Goal: Task Accomplishment & Management: Complete application form

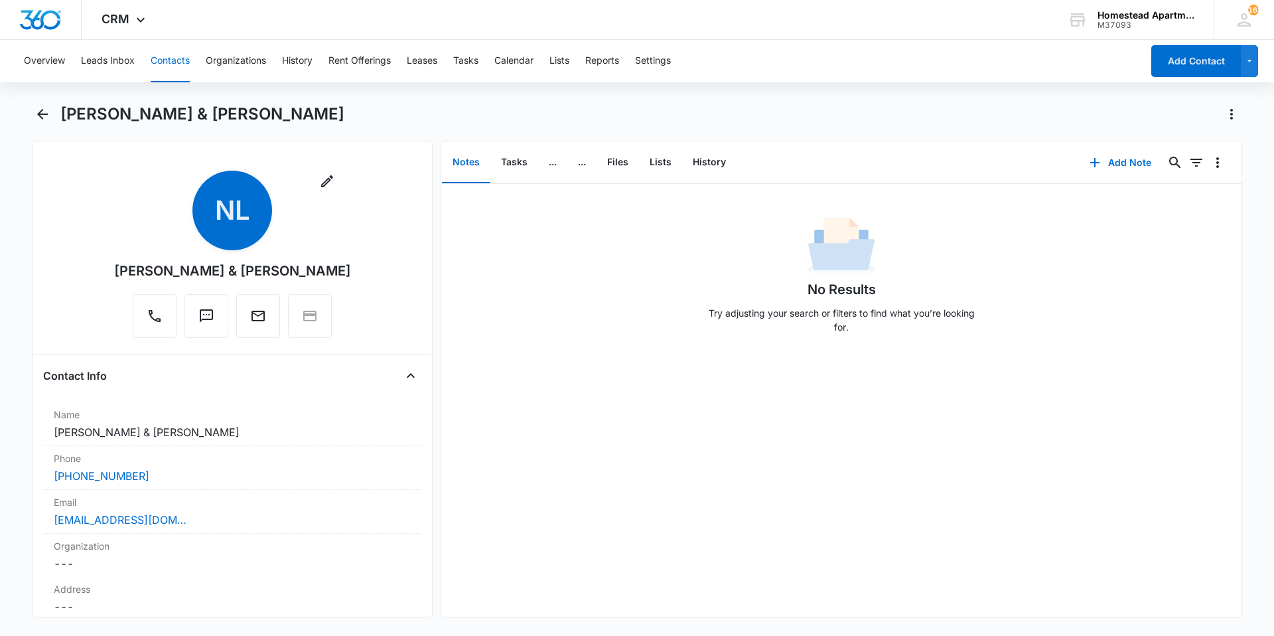
scroll to position [2538, 0]
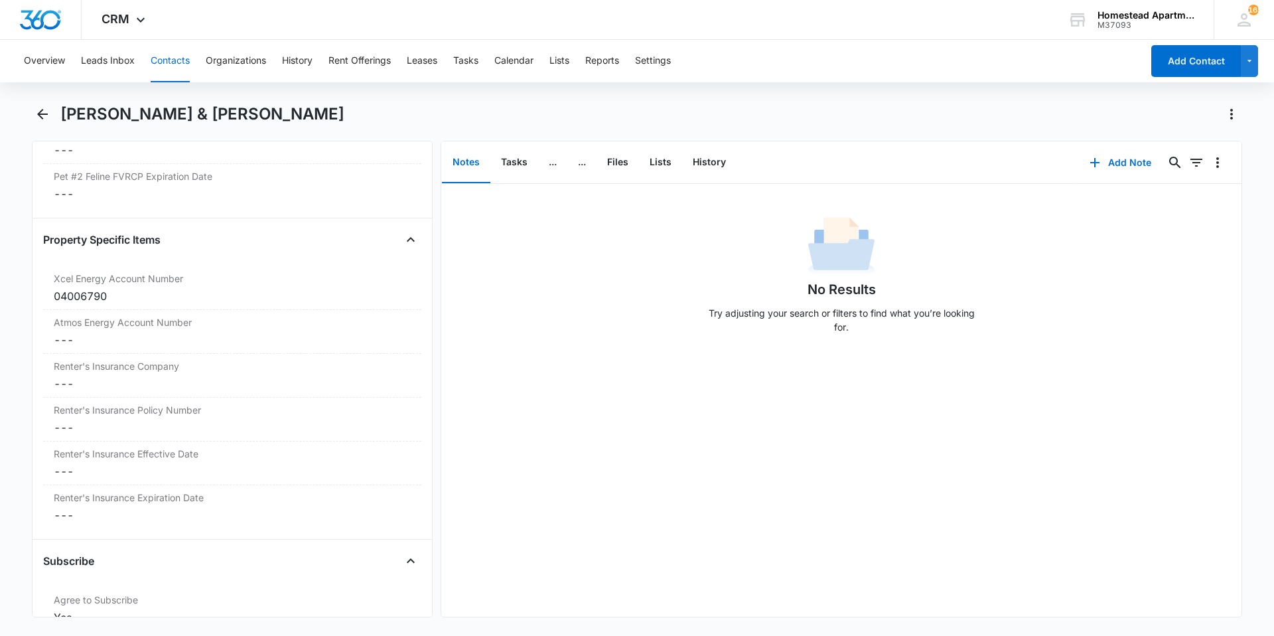
click at [53, 116] on div "[PERSON_NAME] & [PERSON_NAME]" at bounding box center [637, 122] width 1211 height 37
click at [45, 115] on icon "Back" at bounding box center [43, 114] width 16 height 16
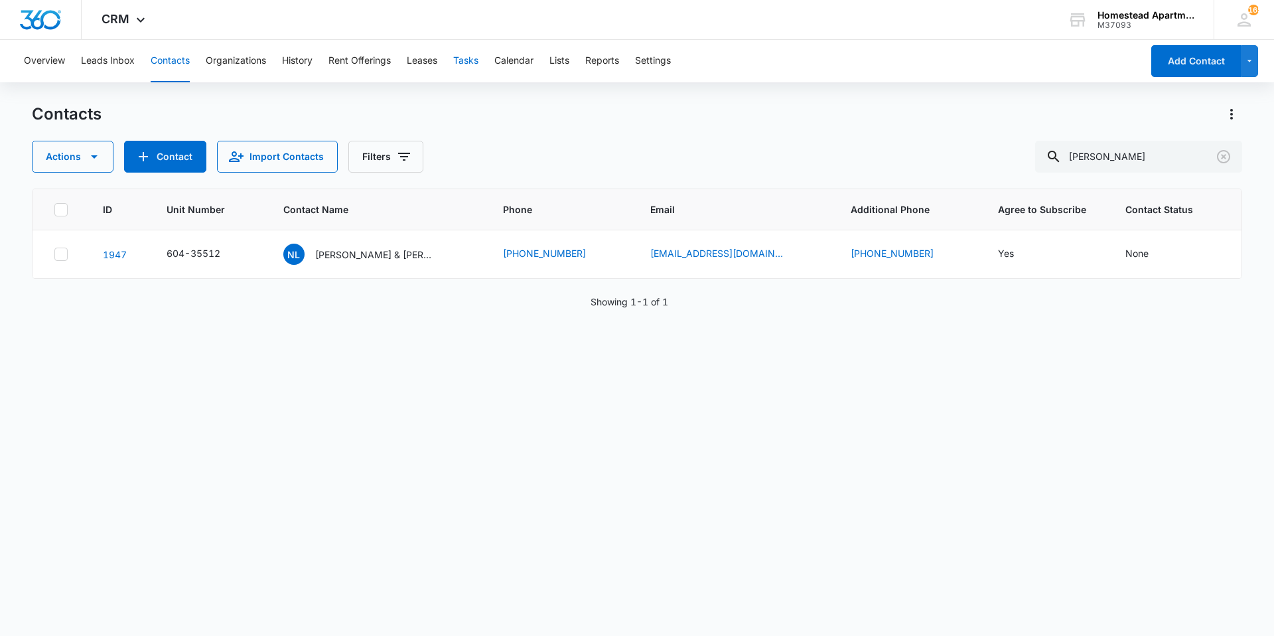
click at [459, 59] on button "Tasks" at bounding box center [465, 61] width 25 height 42
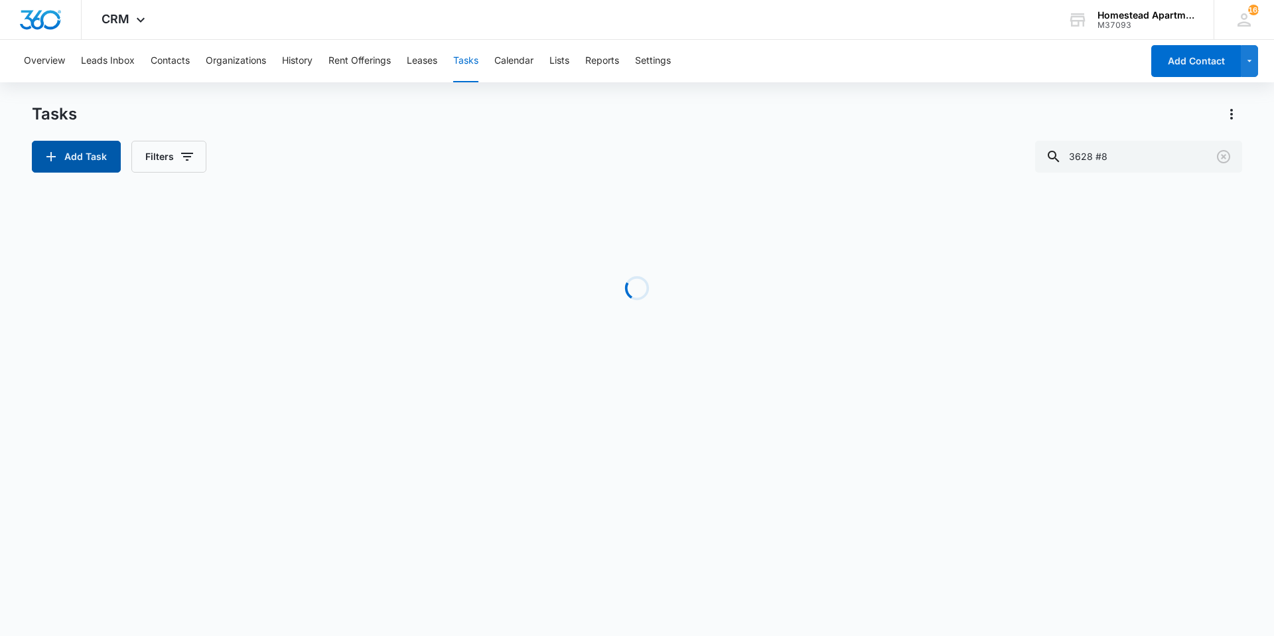
click at [94, 159] on button "Add Task" at bounding box center [76, 157] width 89 height 32
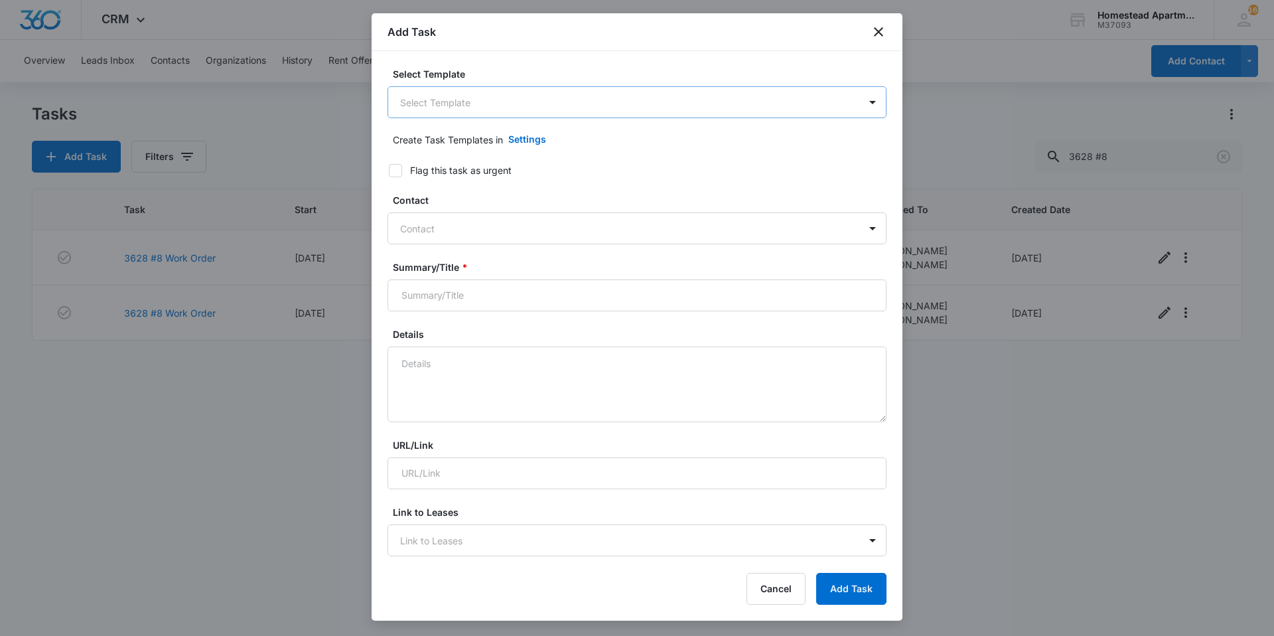
click at [458, 96] on body "CRM Apps Reputation Websites Forms CRM Email Social Content Intelligence Files …" at bounding box center [637, 318] width 1274 height 636
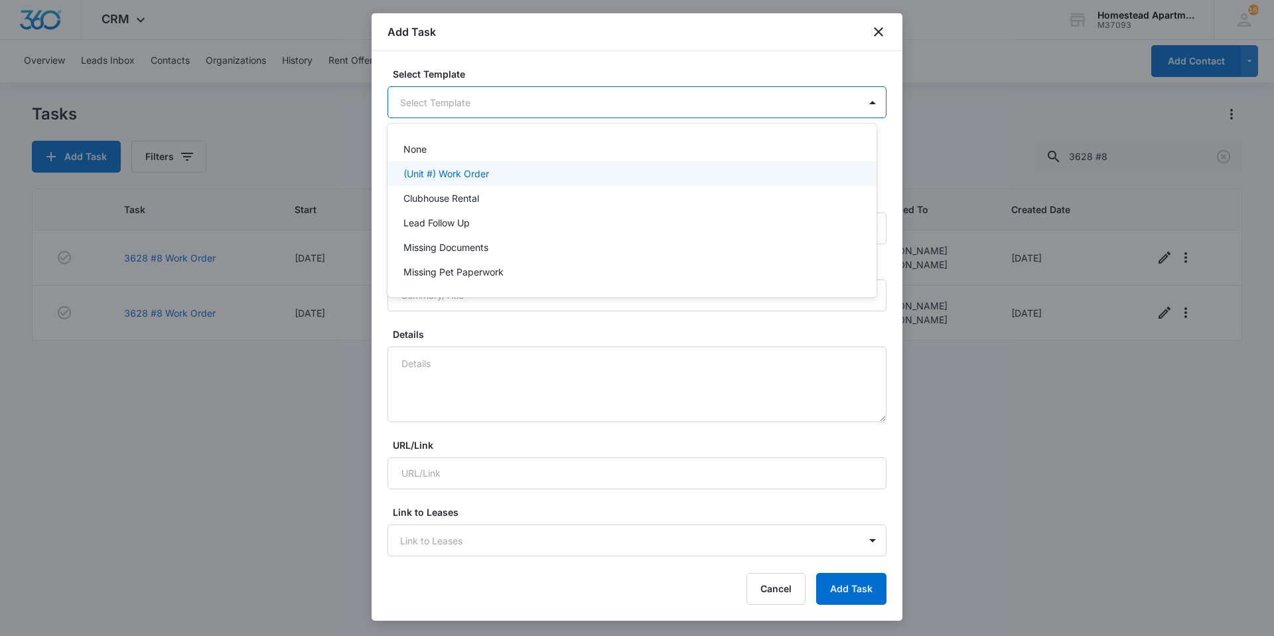
click at [443, 173] on p "(Unit #) Work Order" at bounding box center [447, 174] width 86 height 14
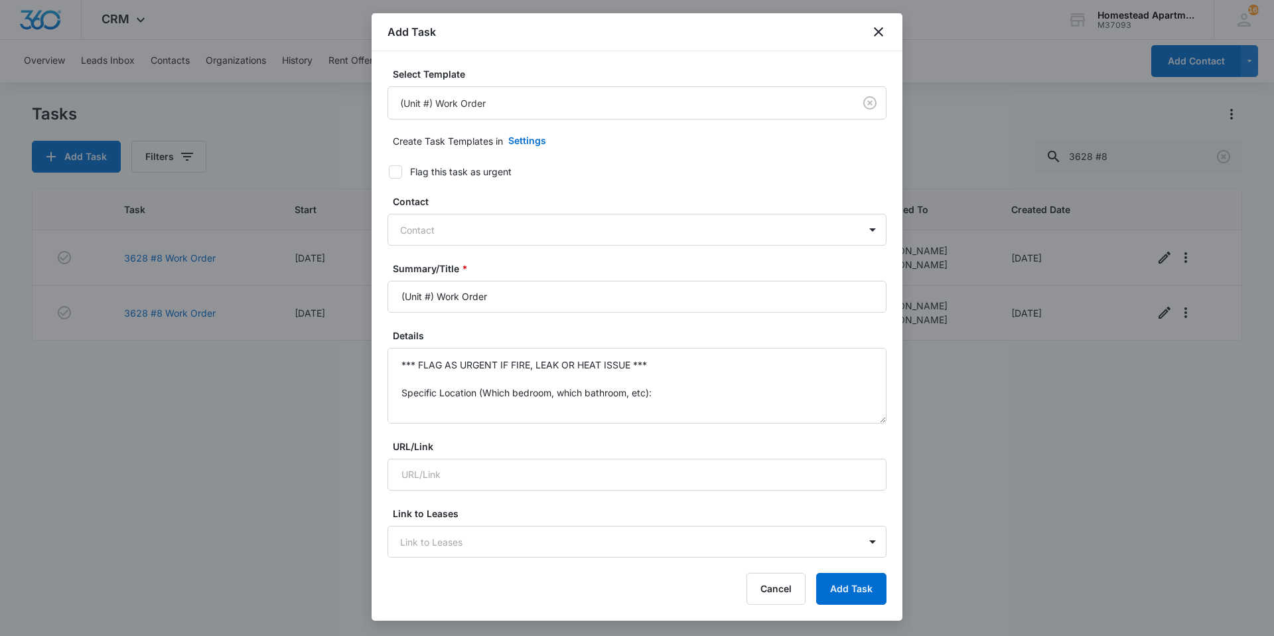
click at [397, 168] on icon at bounding box center [396, 172] width 12 height 12
click at [389, 168] on input "Flag this task as urgent" at bounding box center [384, 171] width 9 height 9
checkbox input "true"
click at [439, 236] on div at bounding box center [629, 230] width 458 height 17
type input "oc"
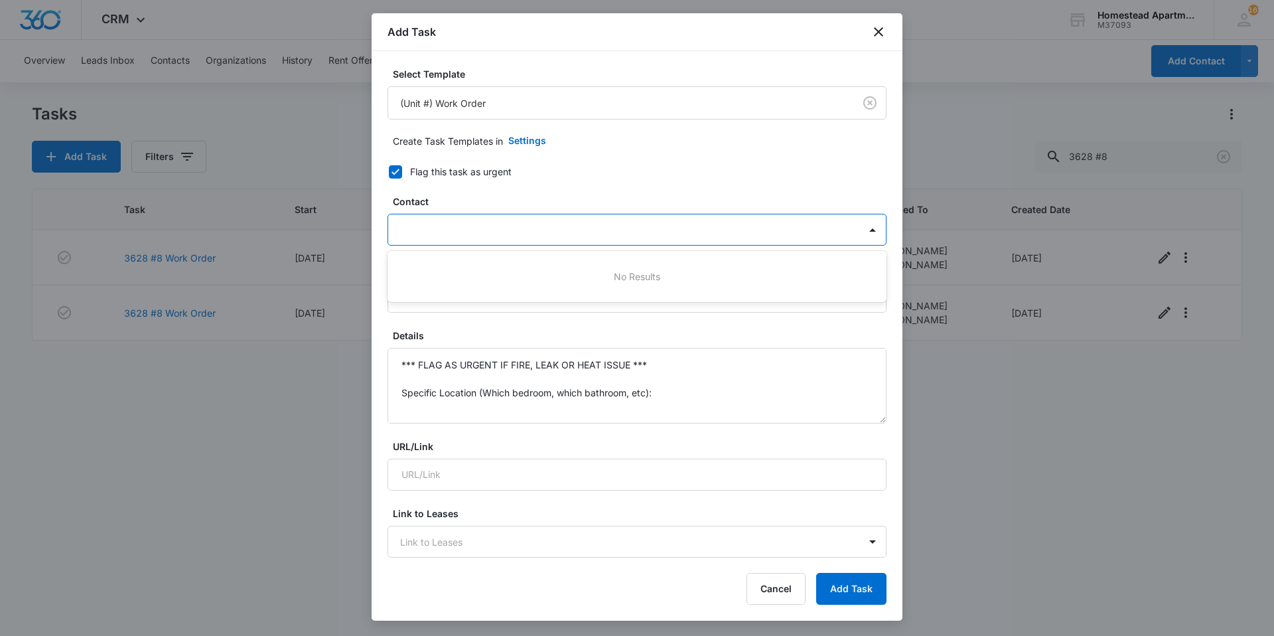
click at [473, 195] on label "Contact" at bounding box center [642, 201] width 499 height 14
click at [471, 226] on div at bounding box center [629, 230] width 458 height 17
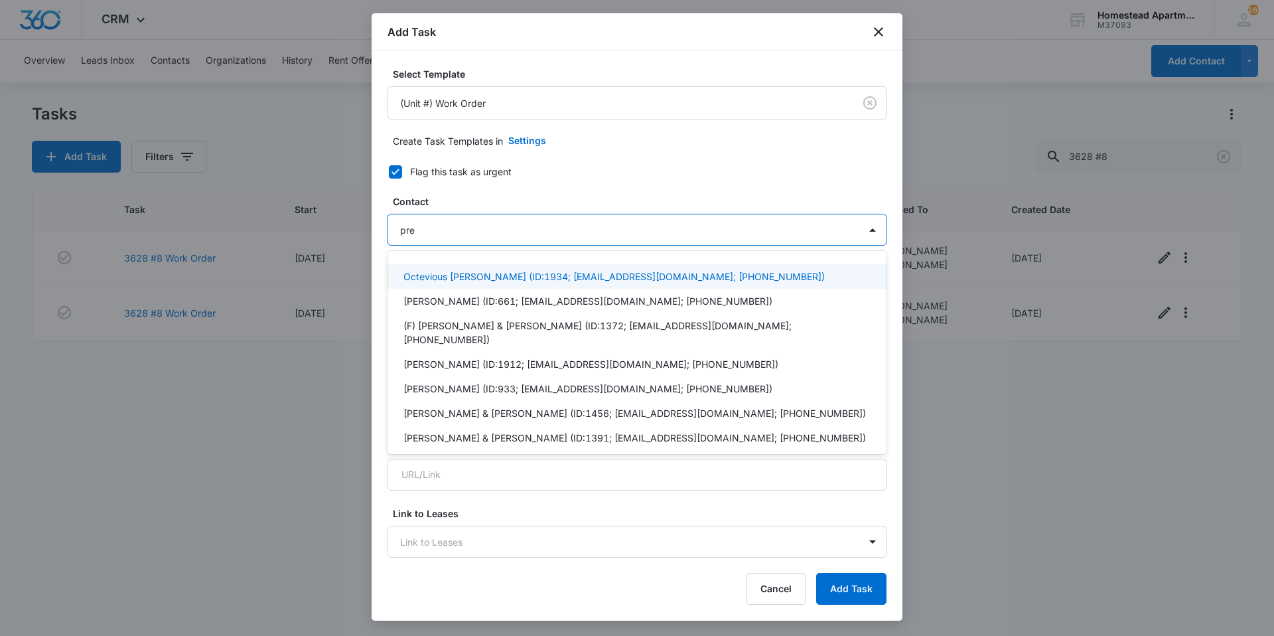
type input "pres"
click at [465, 276] on p "Octevious [PERSON_NAME] (ID:1934; [EMAIL_ADDRESS][DOMAIN_NAME]; [PHONE_NUMBER])" at bounding box center [614, 276] width 421 height 14
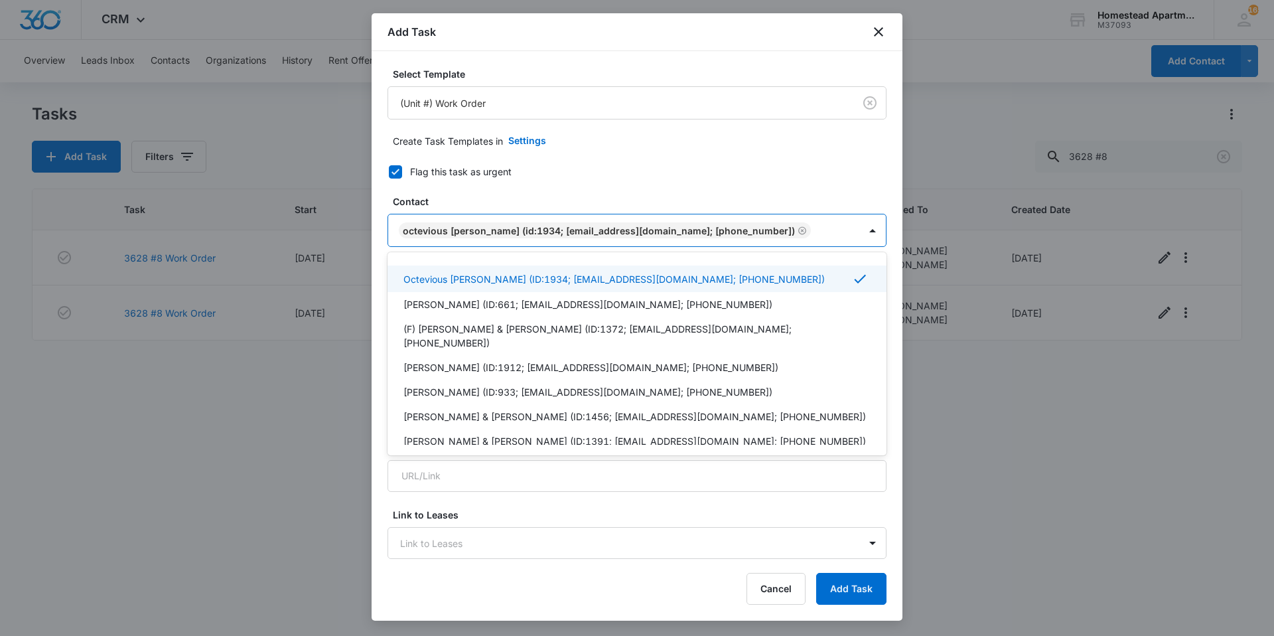
click at [569, 170] on label "Flag this task as urgent" at bounding box center [629, 172] width 499 height 14
click at [389, 170] on input "Flag this task as urgent" at bounding box center [384, 171] width 9 height 9
checkbox input "false"
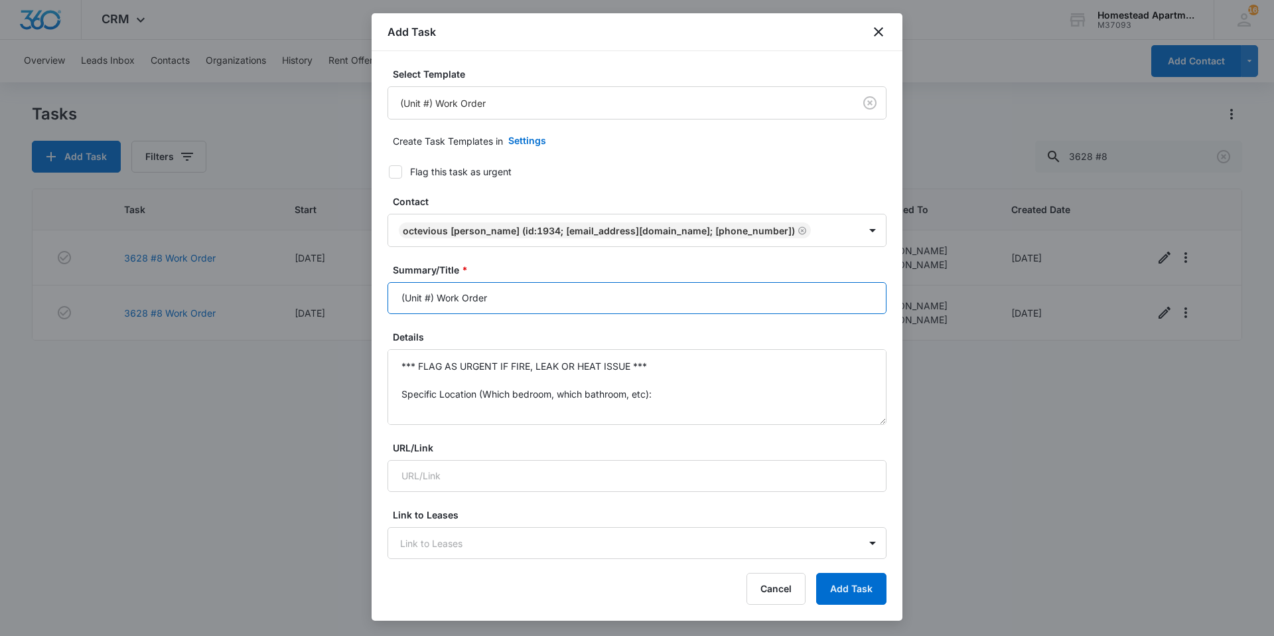
drag, startPoint x: 504, startPoint y: 299, endPoint x: 352, endPoint y: 291, distance: 152.2
click at [352, 291] on body "CRM Apps Reputation Websites Forms CRM Email Social Content Intelligence Files …" at bounding box center [637, 318] width 1274 height 636
type input "3633 #7 Work Order"
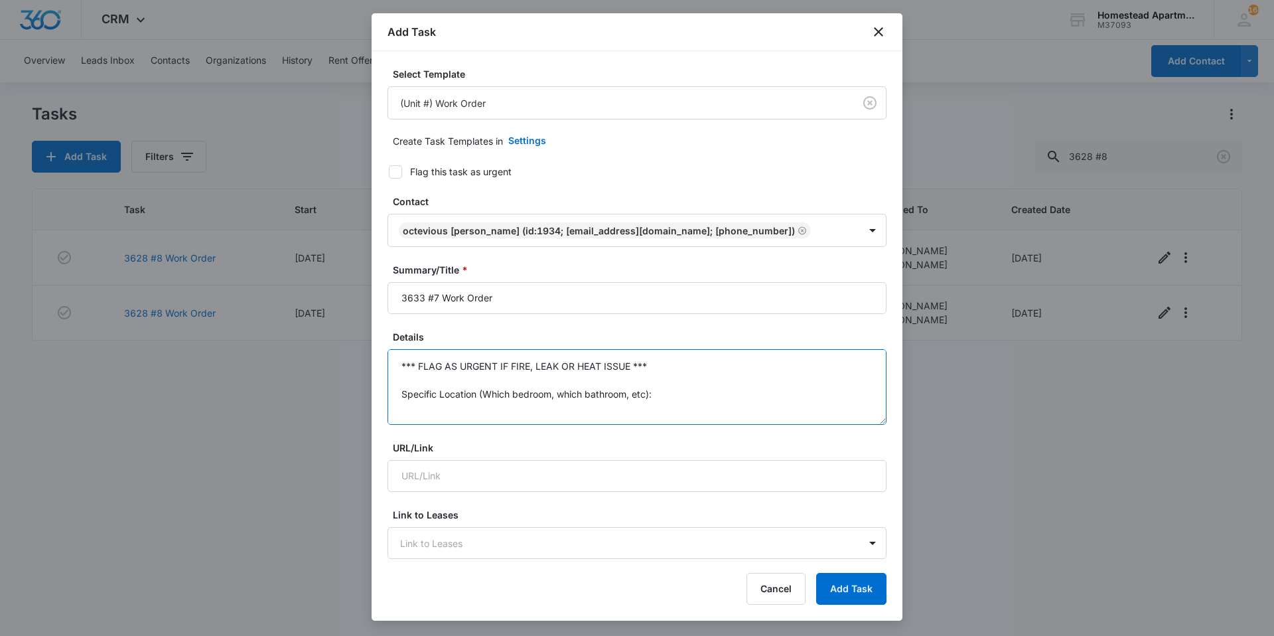
scroll to position [98, 0]
drag, startPoint x: 402, startPoint y: 369, endPoint x: 658, endPoint y: 443, distance: 266.0
click at [658, 443] on form "Select Template (Unit #) Work Order Create Task Templates in Settings Flag this…" at bounding box center [637, 648] width 499 height 1162
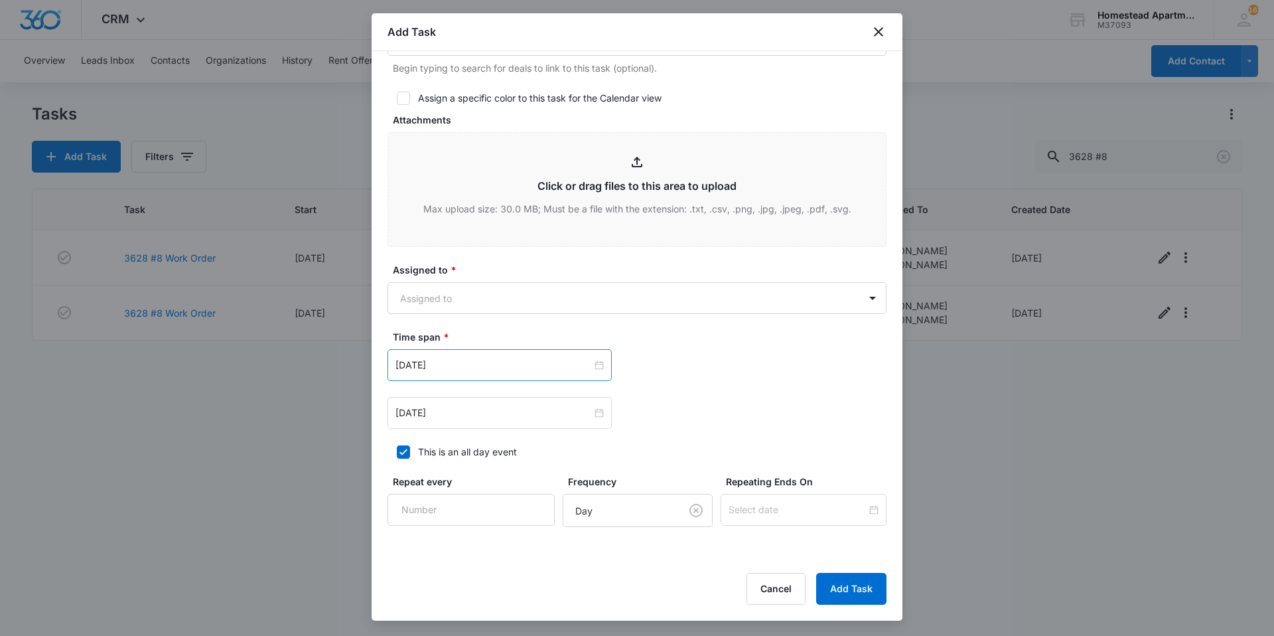
scroll to position [597, 0]
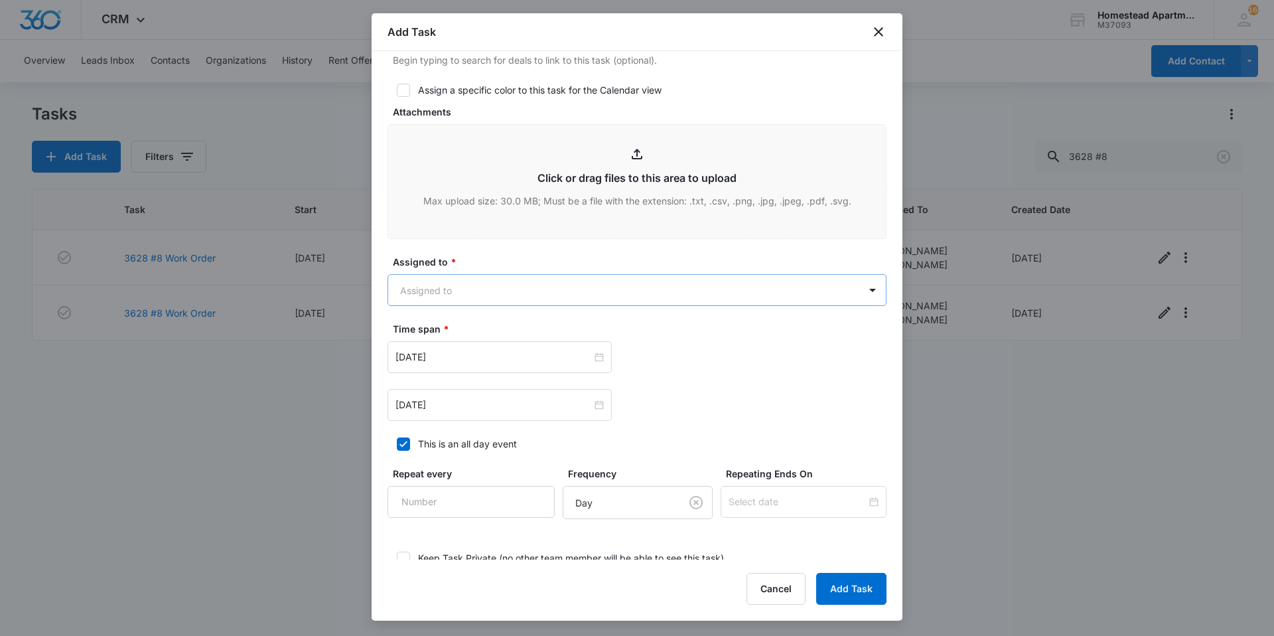
type textarea "AC went out in apartment. No cool air."
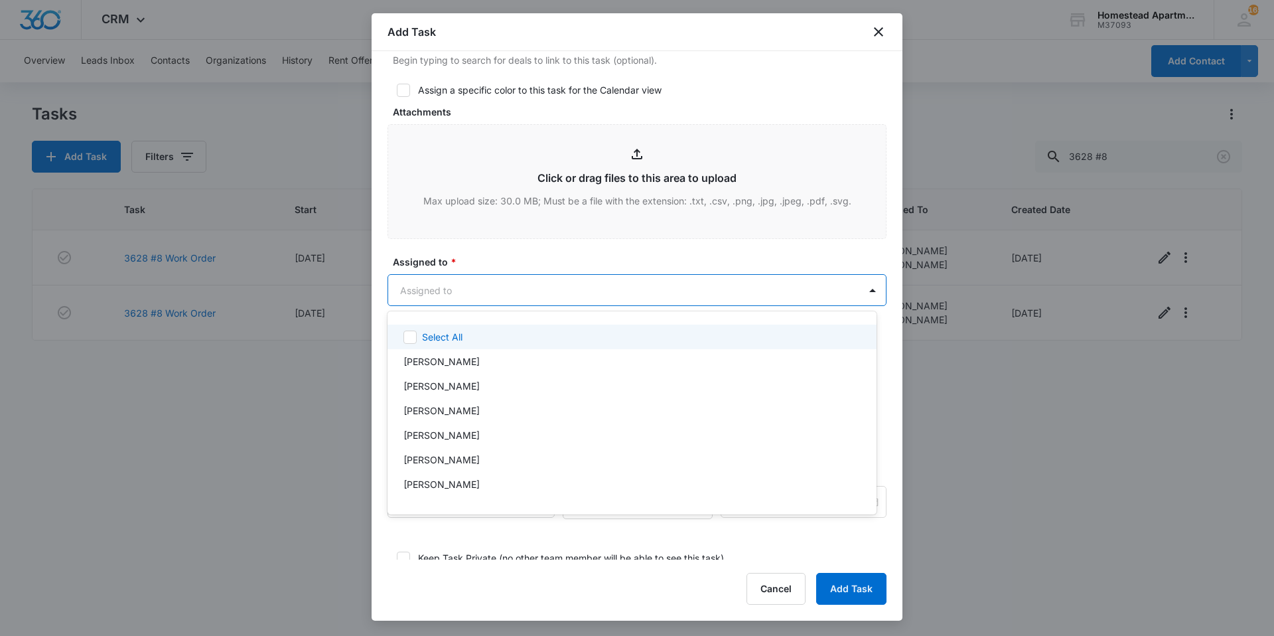
click at [441, 281] on body "CRM Apps Reputation Websites Forms CRM Email Social Content Intelligence Files …" at bounding box center [637, 318] width 1274 height 636
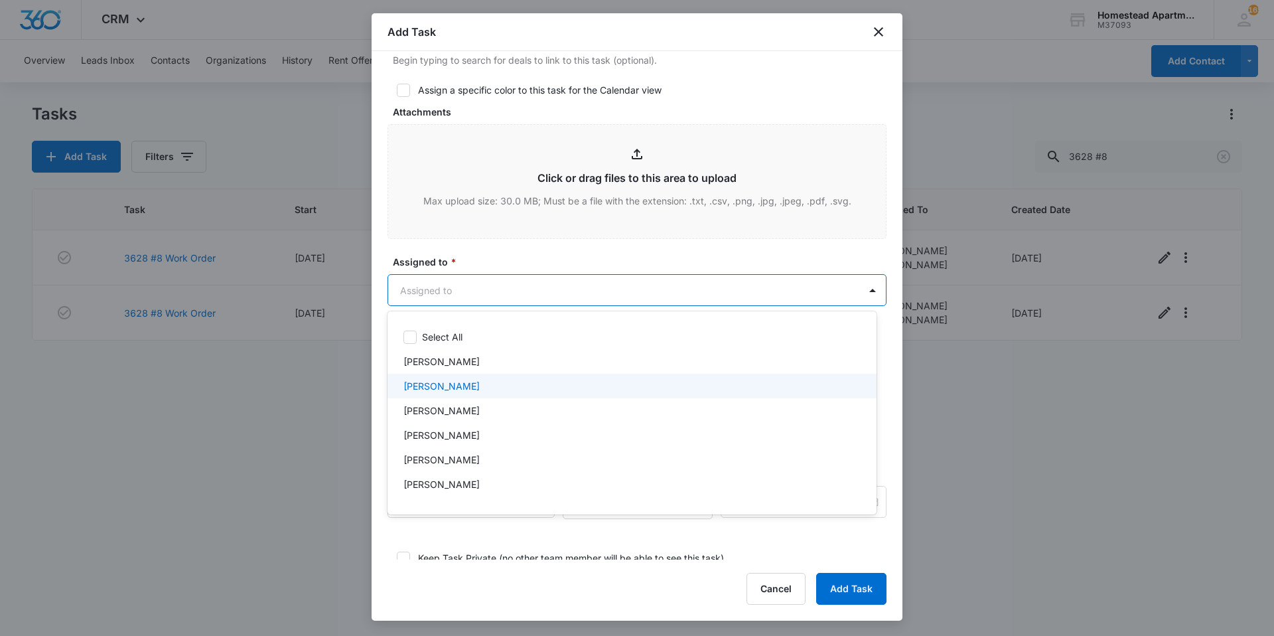
click at [449, 392] on p "[PERSON_NAME]" at bounding box center [442, 386] width 76 height 14
click at [520, 295] on div at bounding box center [637, 318] width 1274 height 636
click at [522, 295] on body "CRM Apps Reputation Websites Forms CRM Email Social Content Intelligence Files …" at bounding box center [637, 318] width 1274 height 636
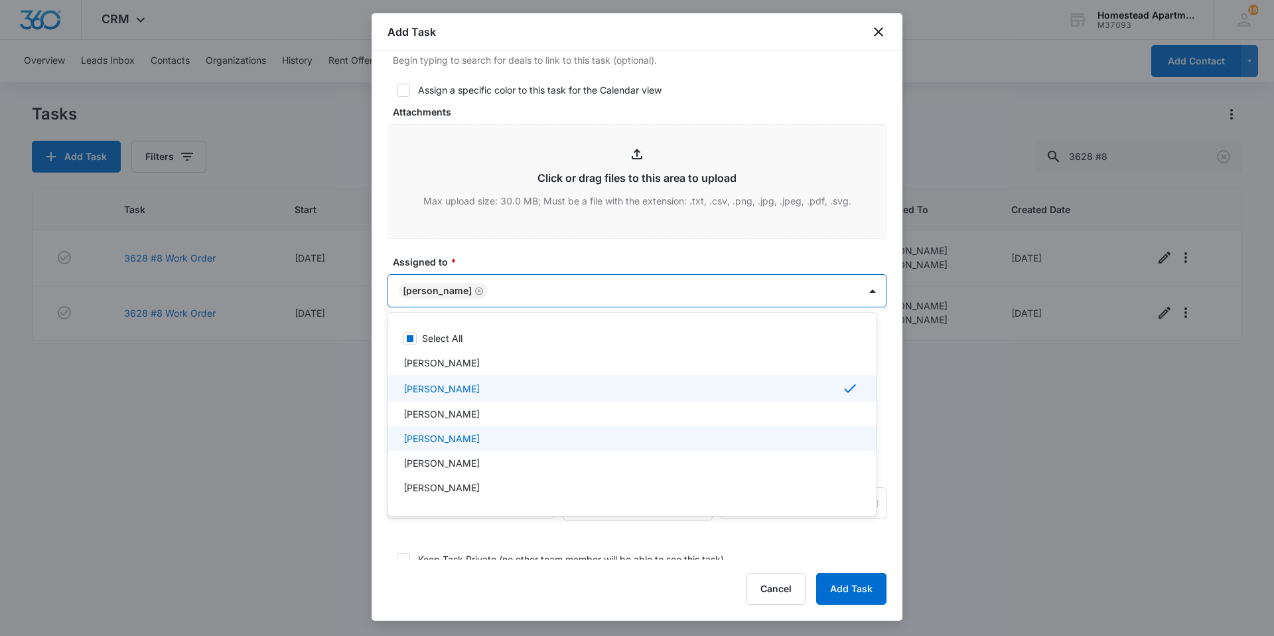
scroll to position [218, 0]
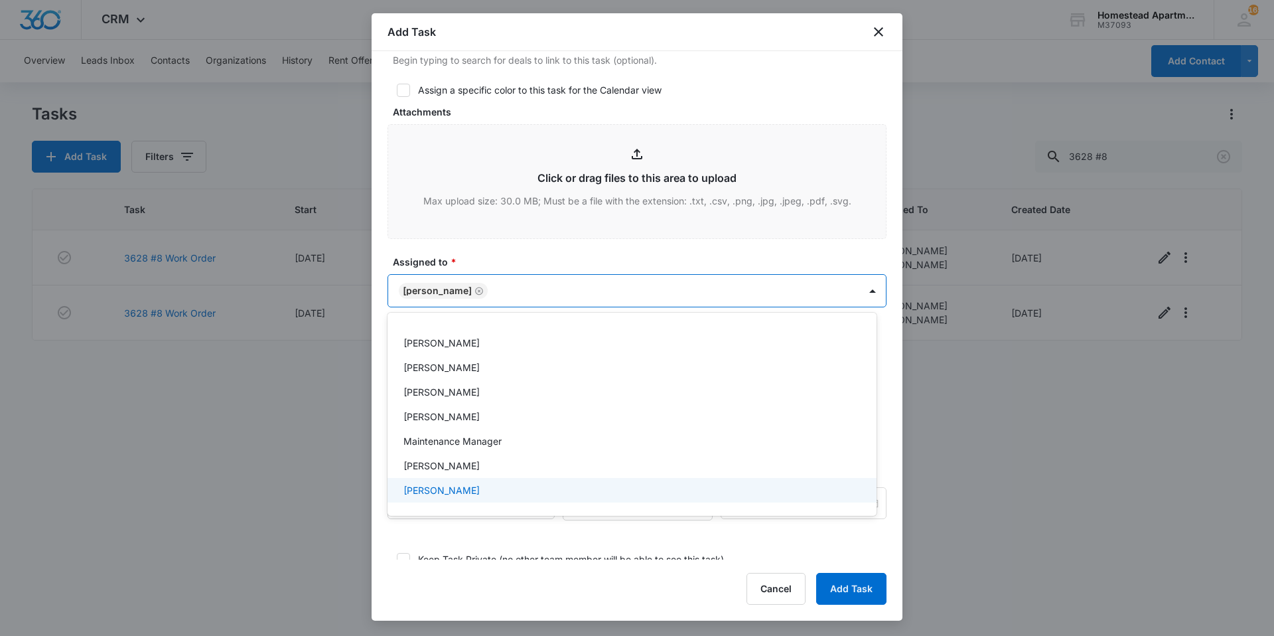
click at [457, 493] on p "[PERSON_NAME]" at bounding box center [442, 490] width 76 height 14
click at [561, 254] on div at bounding box center [637, 318] width 1274 height 636
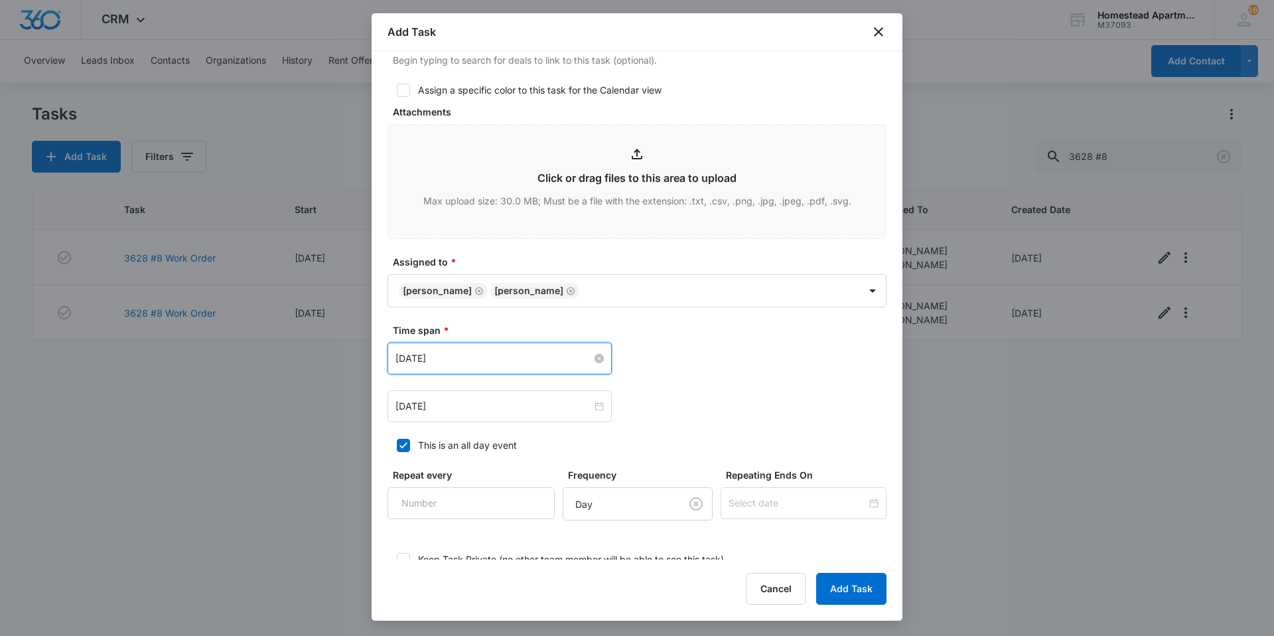
click at [526, 354] on input "[DATE]" at bounding box center [494, 358] width 196 height 15
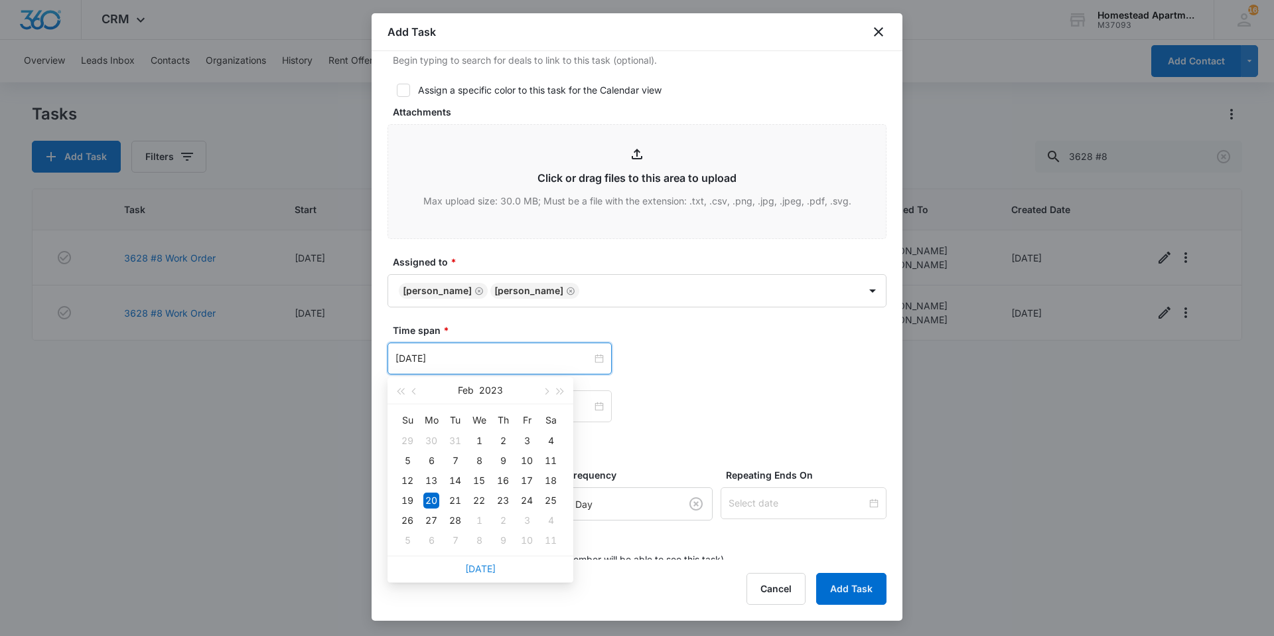
click at [476, 565] on link "[DATE]" at bounding box center [480, 568] width 31 height 11
type input "[DATE]"
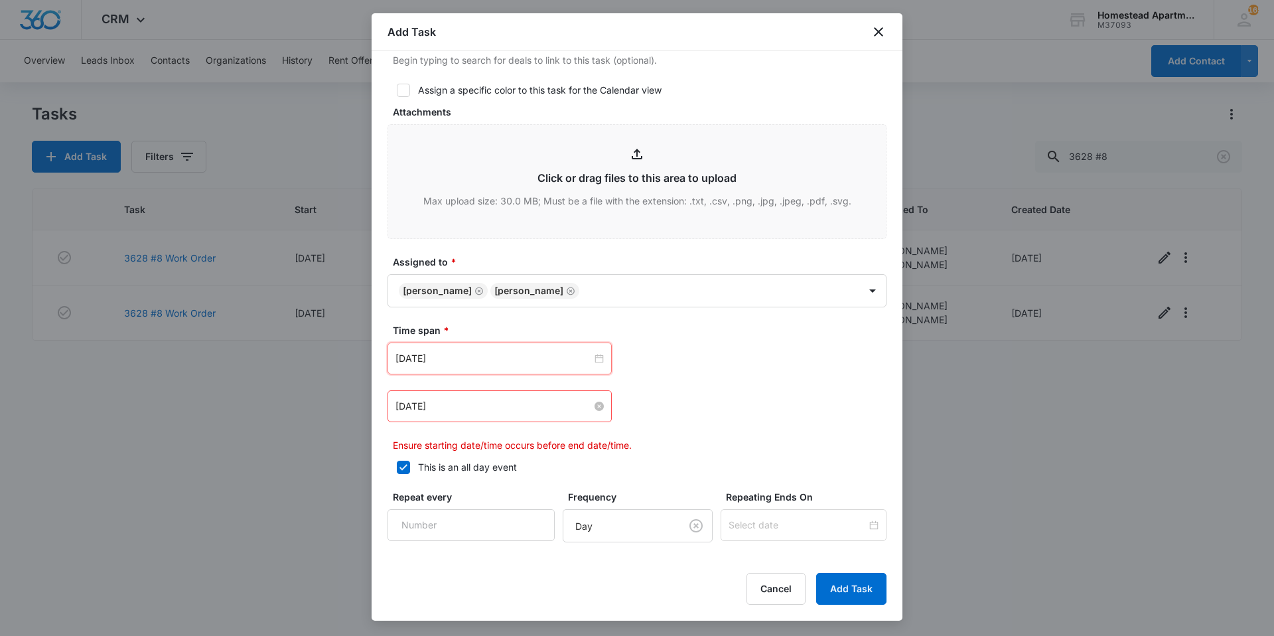
click at [490, 404] on input "[DATE]" at bounding box center [494, 406] width 196 height 15
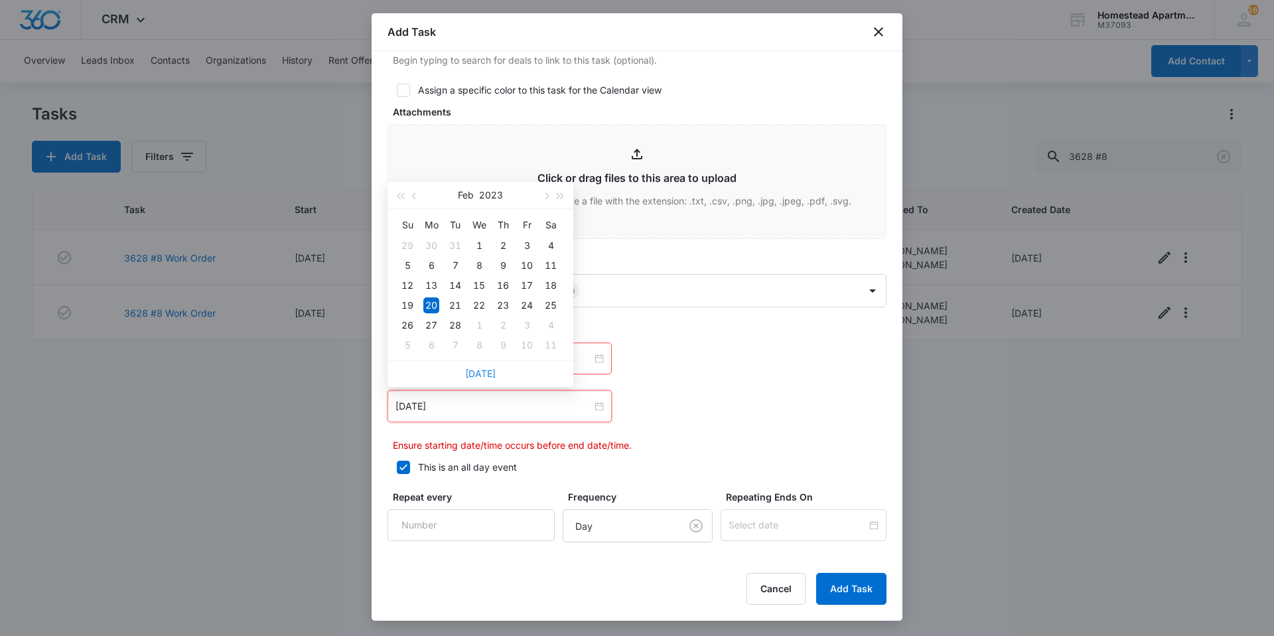
click at [473, 371] on link "[DATE]" at bounding box center [480, 373] width 31 height 11
type input "[DATE]"
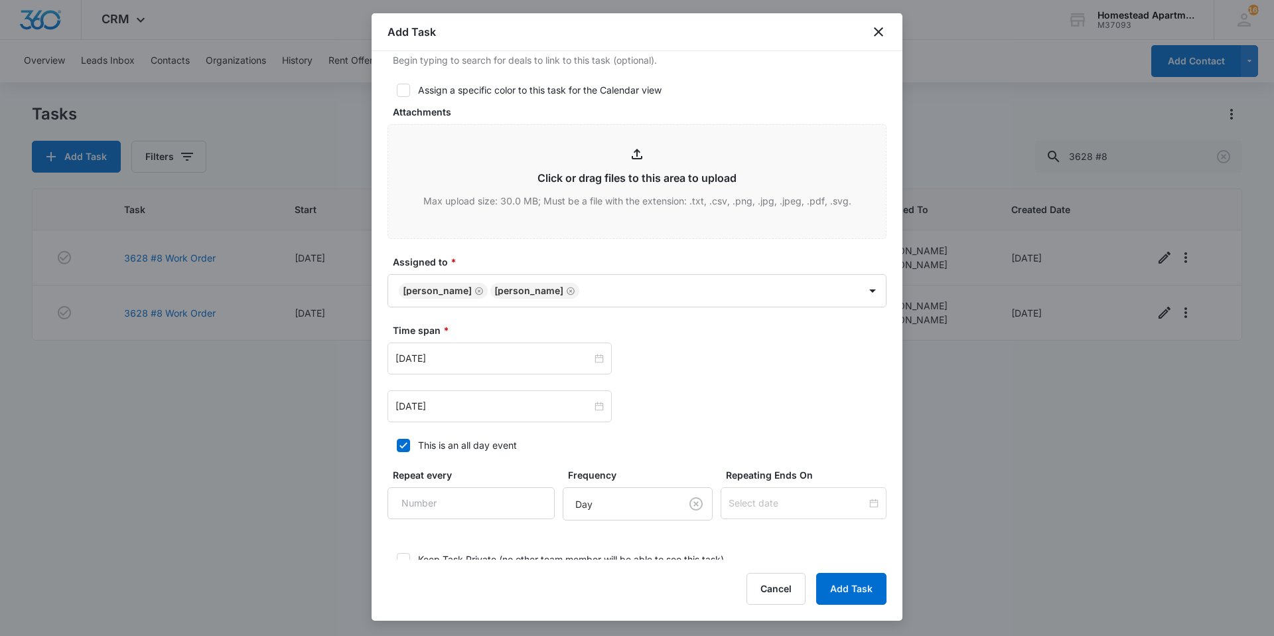
click at [743, 392] on div "[DATE] [DATE] Su Mo Tu We Th Fr Sa 31 1 2 3 4 5 6 7 8 9 10 11 12 13 14 15 16 17…" at bounding box center [637, 406] width 499 height 32
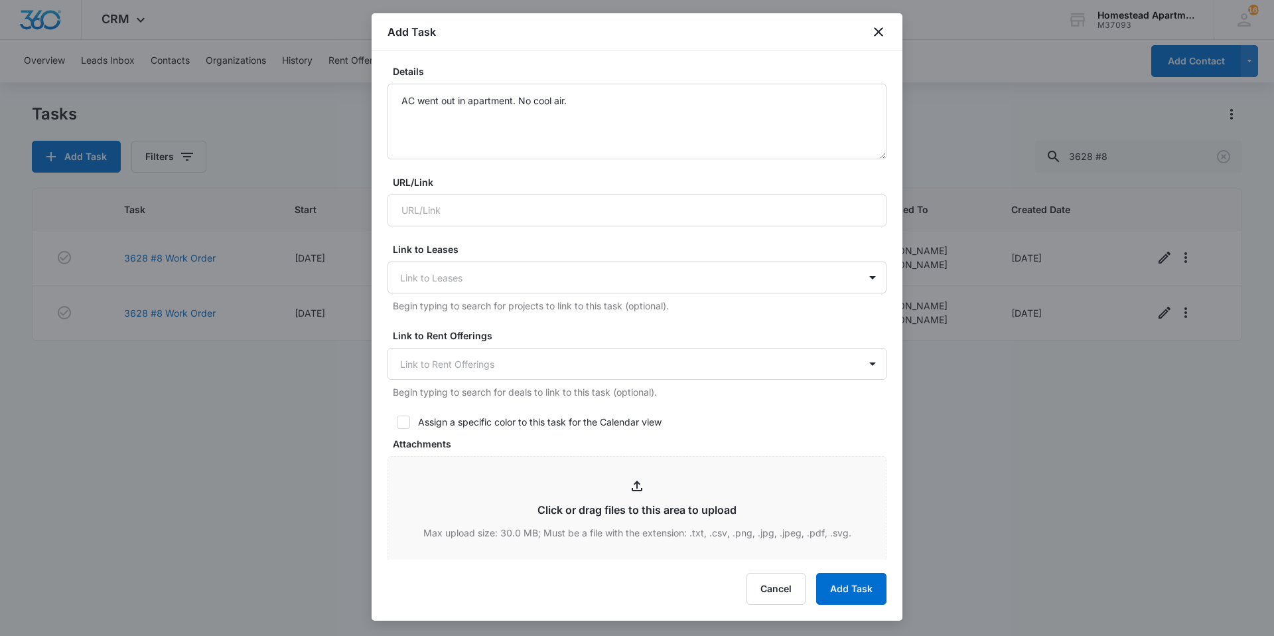
scroll to position [664, 0]
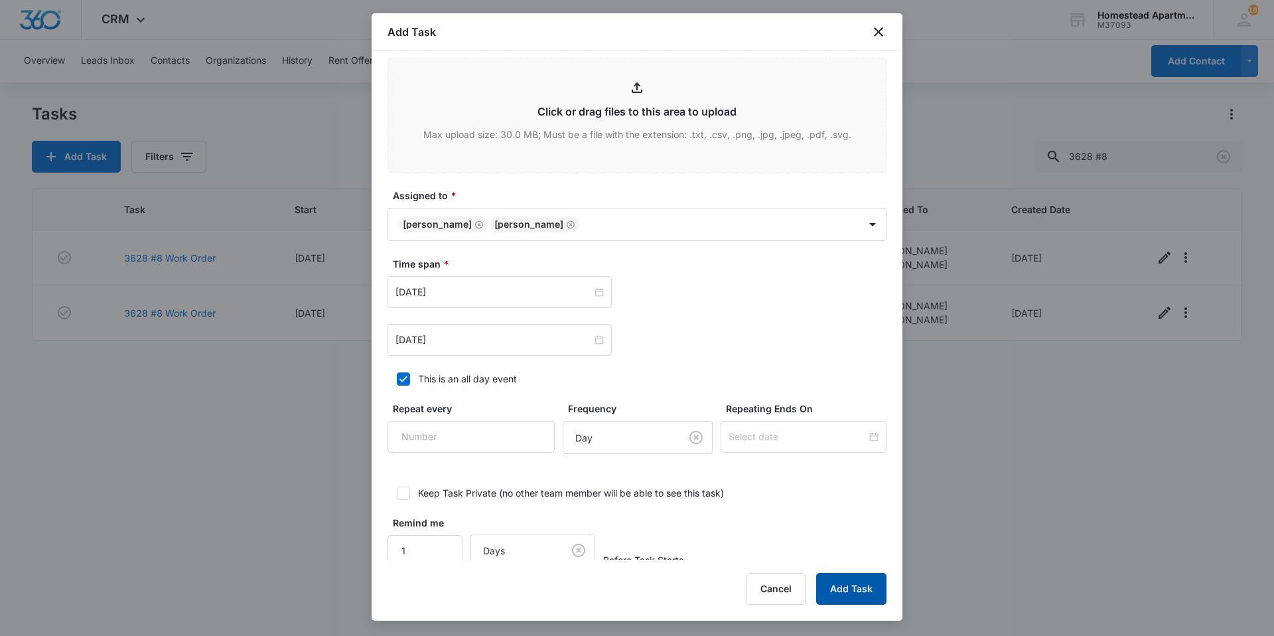
click at [832, 587] on button "Add Task" at bounding box center [851, 589] width 70 height 32
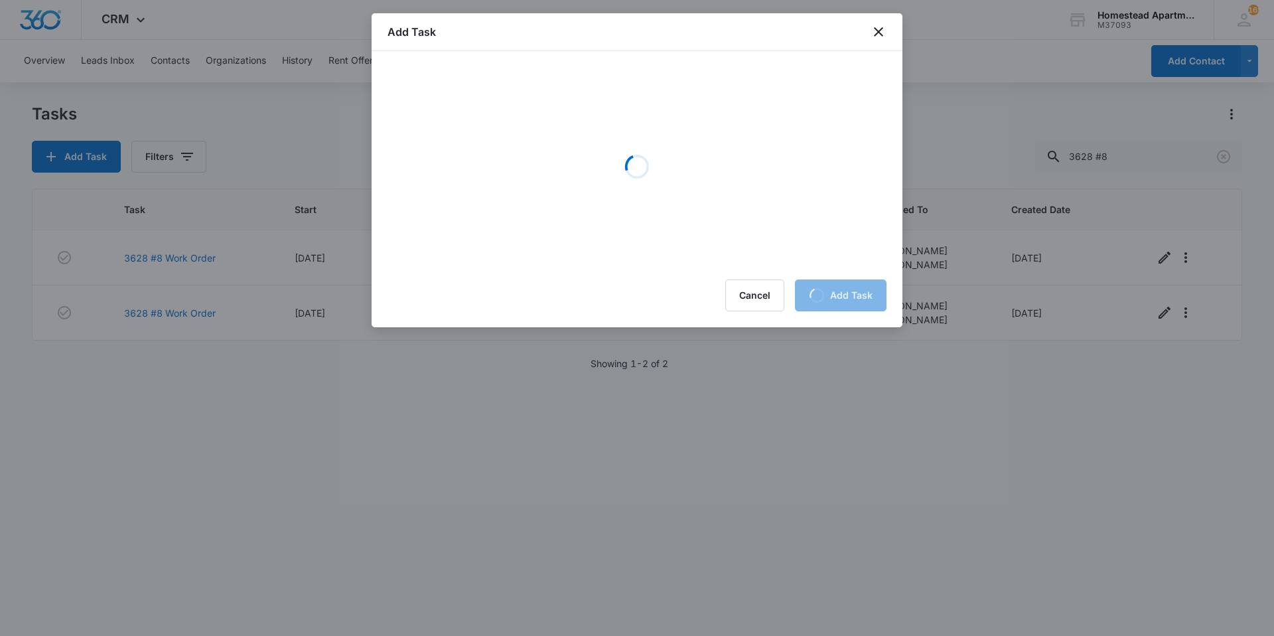
scroll to position [0, 0]
